Goal: Information Seeking & Learning: Learn about a topic

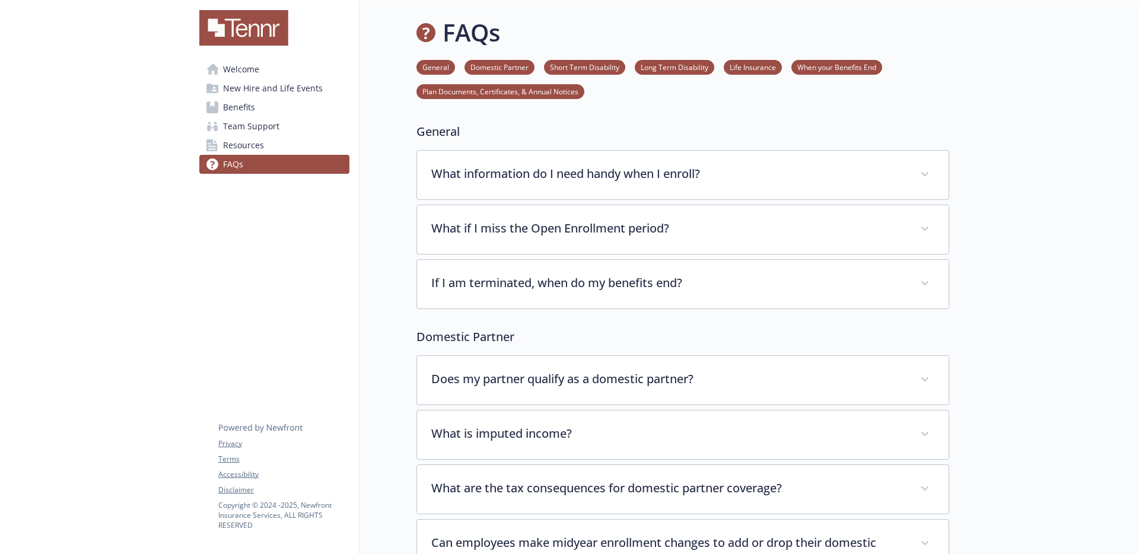
click at [264, 102] on link "Benefits" at bounding box center [274, 107] width 150 height 19
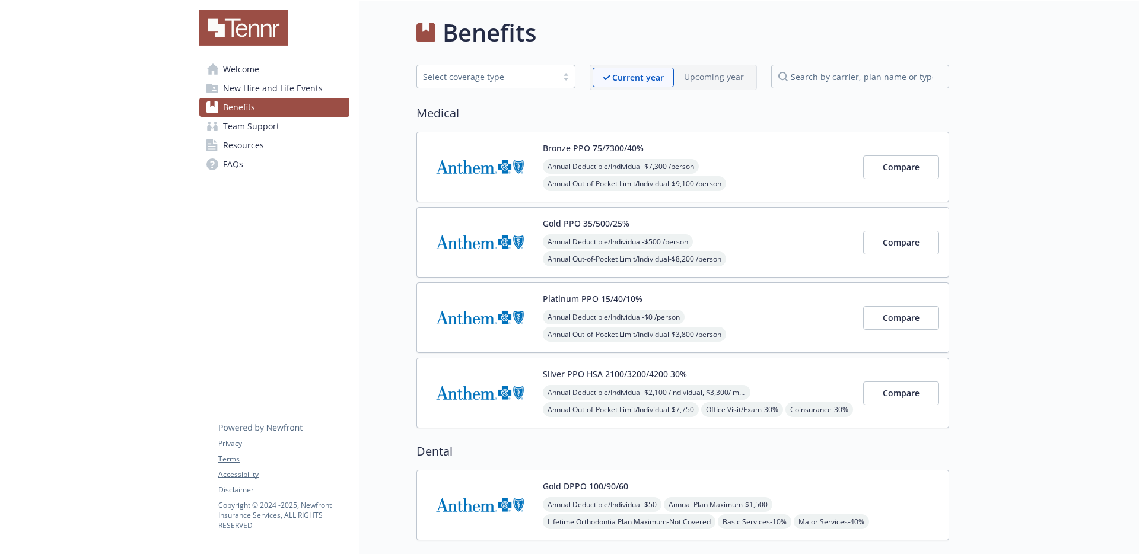
click at [275, 94] on span "New Hire and Life Events" at bounding box center [273, 88] width 100 height 19
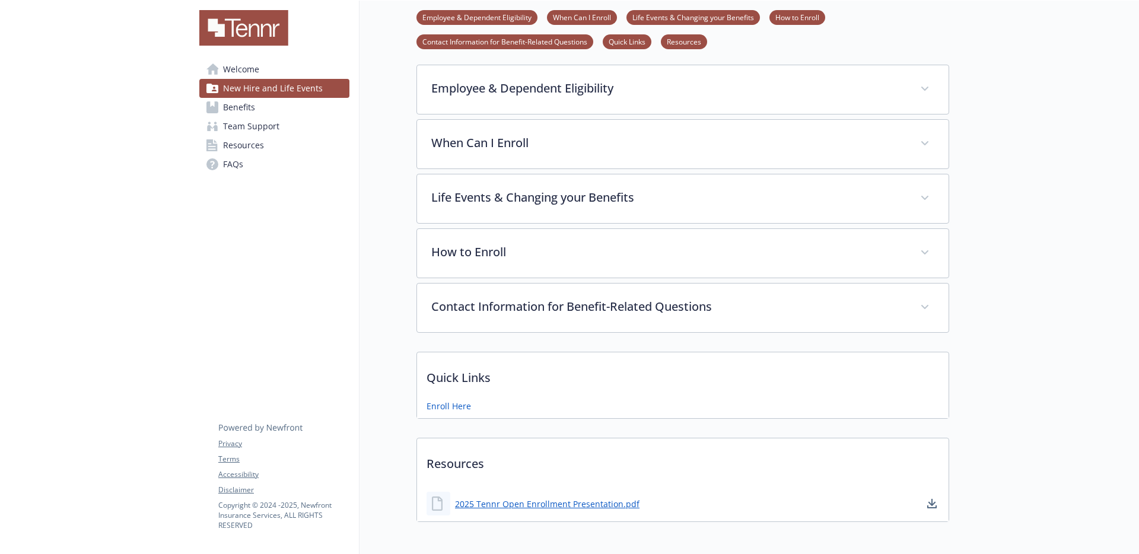
scroll to position [250, 0]
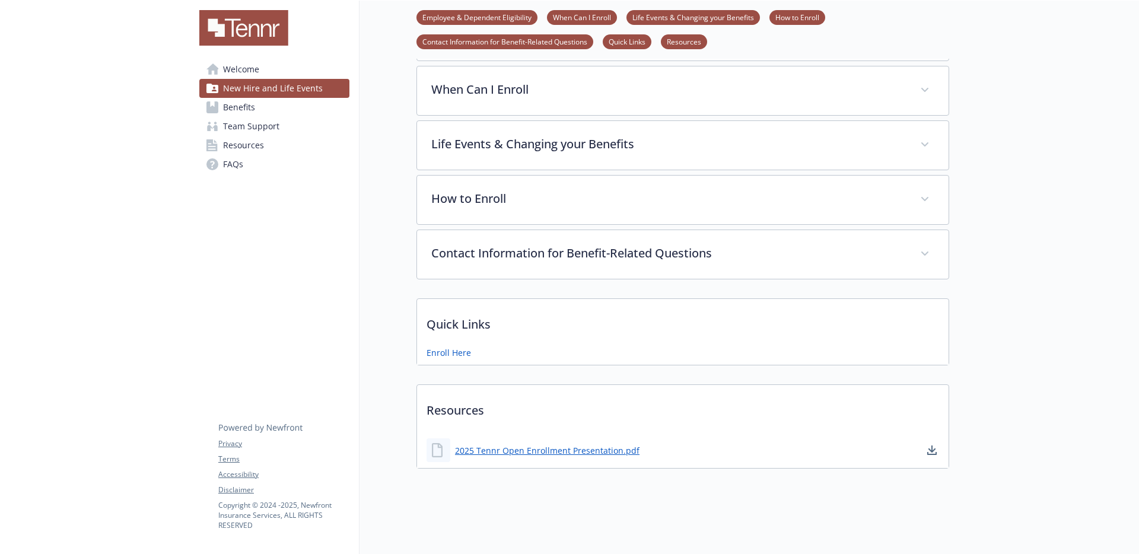
click at [244, 161] on link "FAQs" at bounding box center [274, 164] width 150 height 19
